Goal: Transaction & Acquisition: Purchase product/service

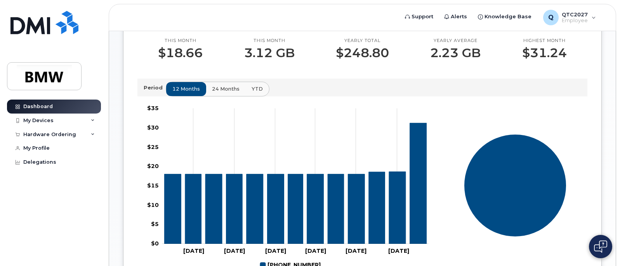
scroll to position [233, 0]
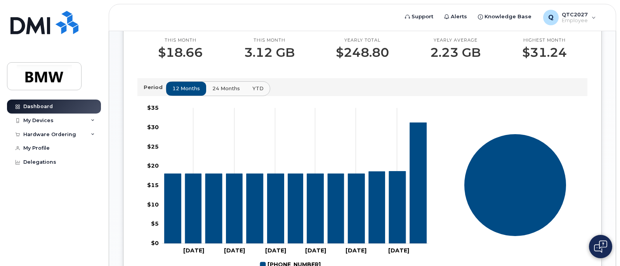
click at [223, 92] on span "24 months" at bounding box center [226, 88] width 28 height 7
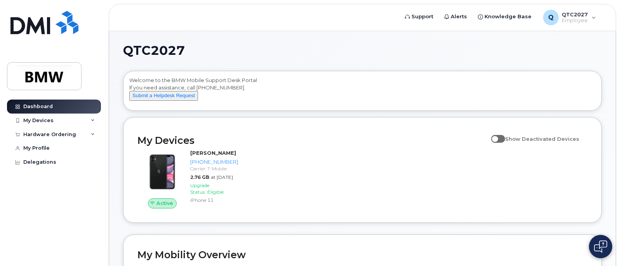
scroll to position [0, 0]
click at [84, 135] on div "Hardware Ordering" at bounding box center [54, 134] width 94 height 14
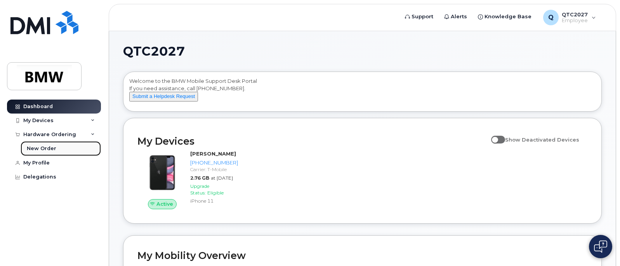
click at [58, 147] on link "New Order" at bounding box center [61, 148] width 80 height 15
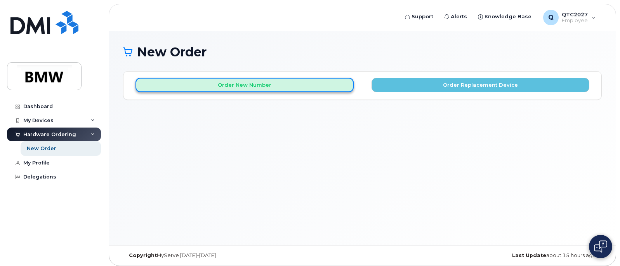
click at [226, 85] on button "Order New Number" at bounding box center [245, 85] width 218 height 14
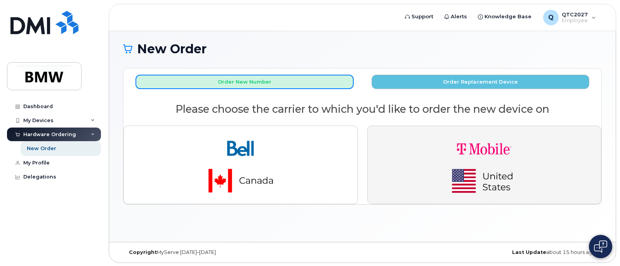
scroll to position [4, 0]
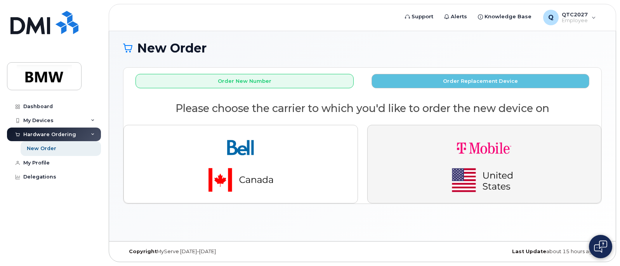
click at [465, 163] on img "button" at bounding box center [484, 163] width 109 height 65
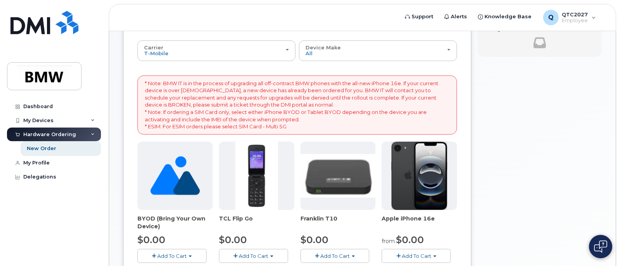
scroll to position [78, 0]
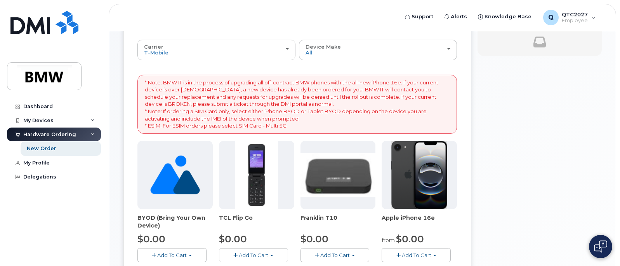
click at [425, 191] on img at bounding box center [420, 175] width 56 height 68
click at [416, 254] on span "Add To Cart" at bounding box center [417, 255] width 30 height 6
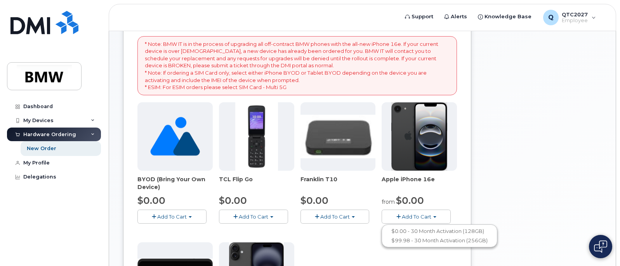
scroll to position [117, 0]
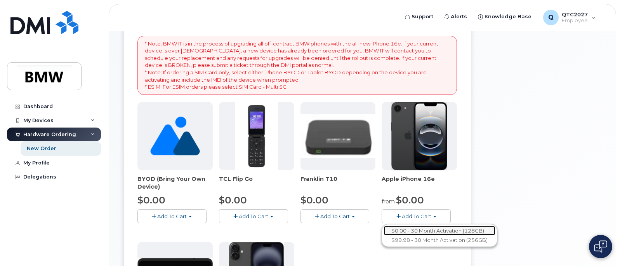
click at [453, 228] on link "$0.00 - 30 Month Activation (128GB)" at bounding box center [440, 231] width 112 height 10
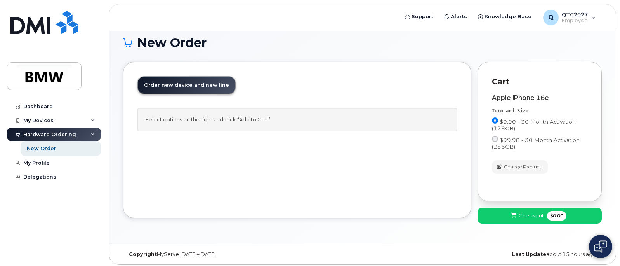
scroll to position [12, 0]
